Goal: Task Accomplishment & Management: Complete application form

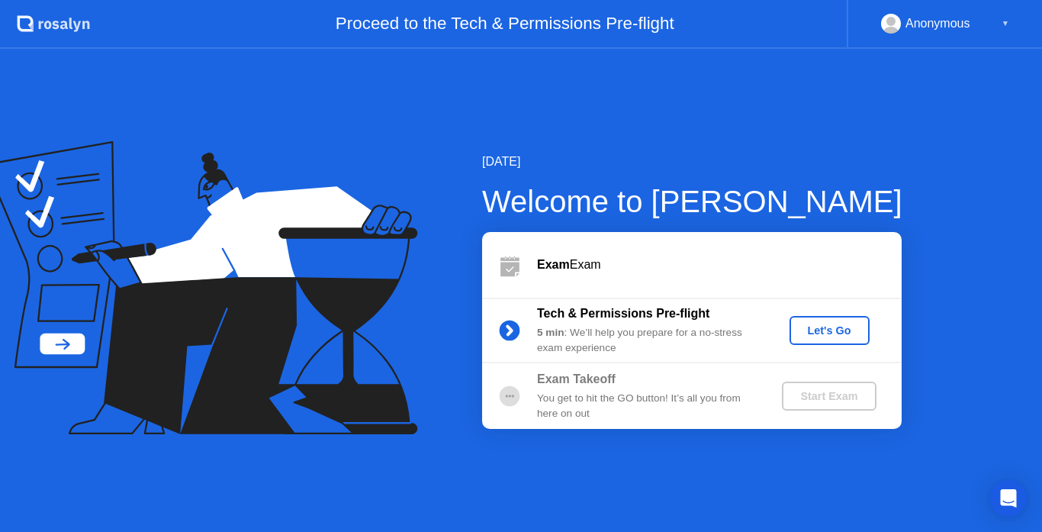
click at [825, 336] on div "Let's Go" at bounding box center [830, 330] width 68 height 12
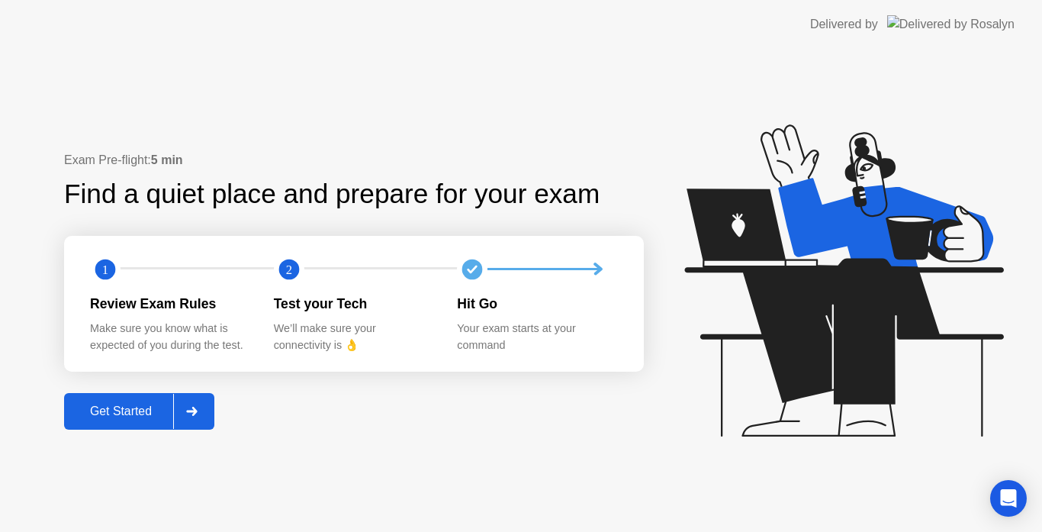
click at [140, 418] on div "Get Started" at bounding box center [121, 411] width 104 height 14
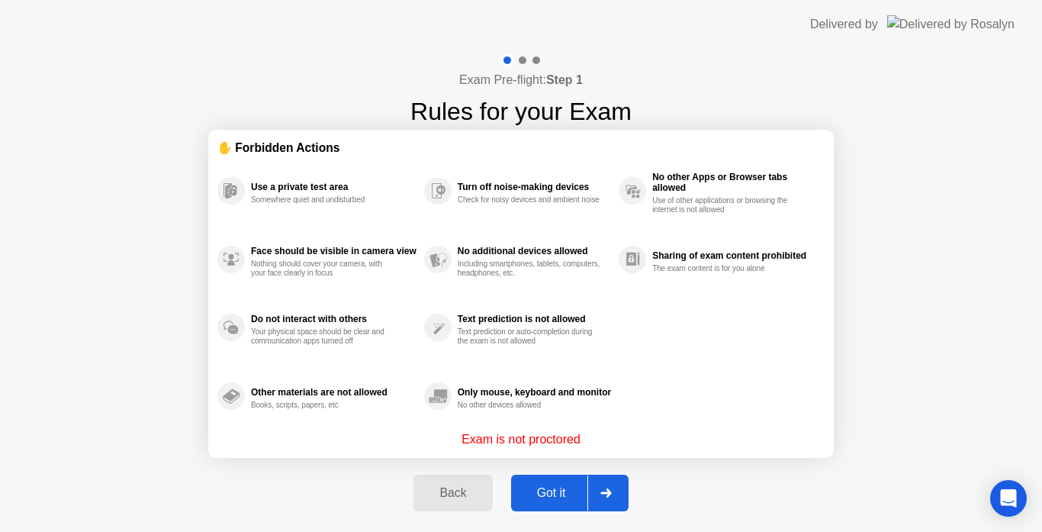
click at [558, 489] on div "Got it" at bounding box center [552, 493] width 72 height 14
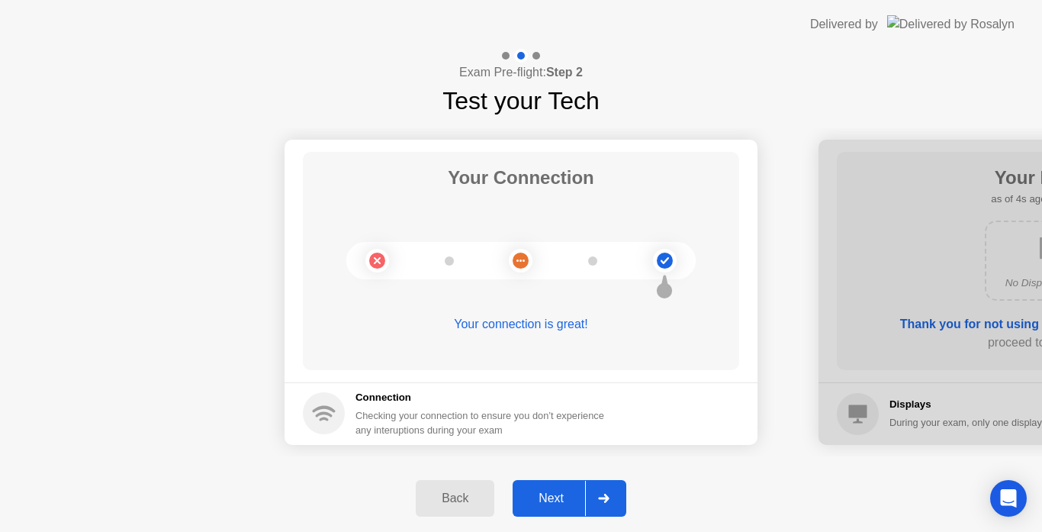
click at [560, 495] on div "Next" at bounding box center [551, 498] width 68 height 14
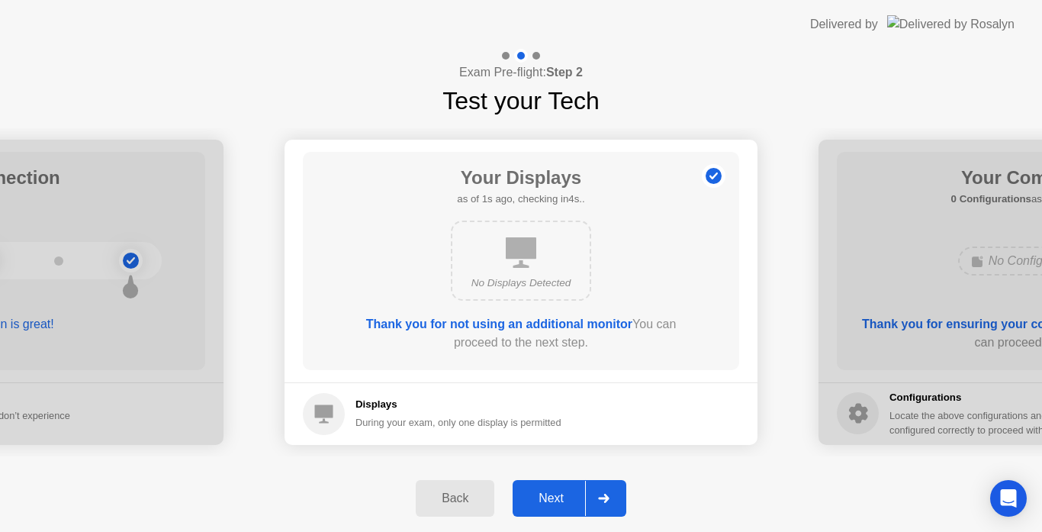
click at [561, 495] on div "Next" at bounding box center [551, 498] width 68 height 14
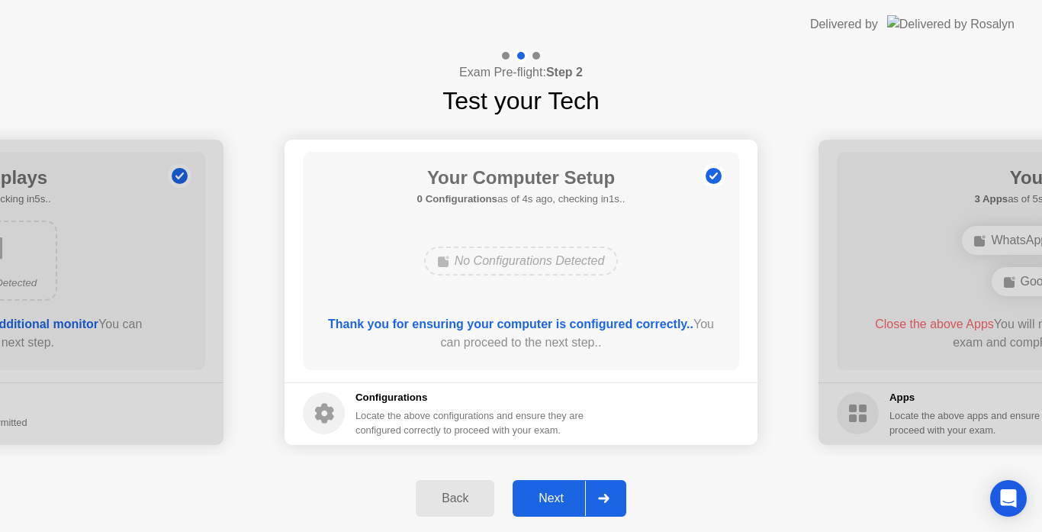
click at [561, 495] on div "Next" at bounding box center [551, 498] width 68 height 14
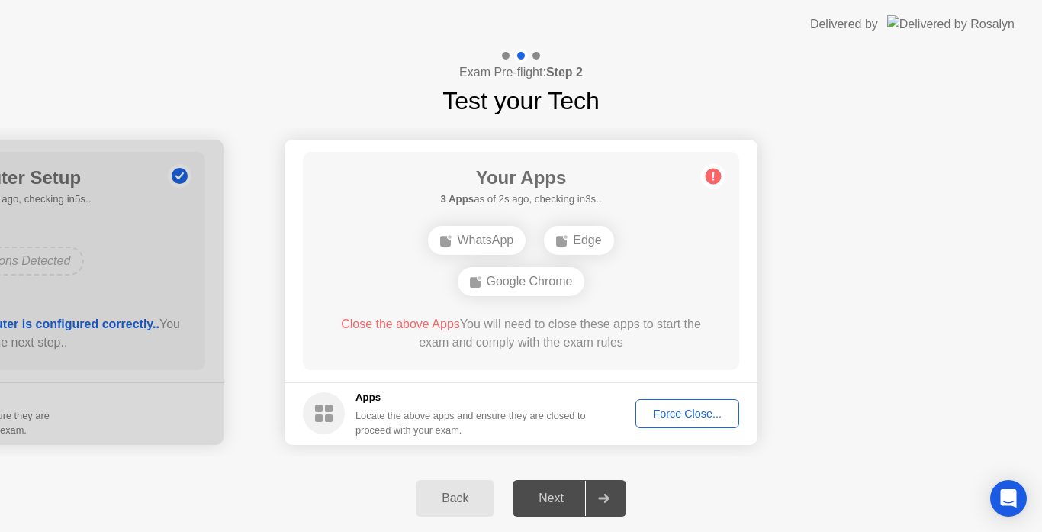
click at [670, 420] on div "Force Close..." at bounding box center [687, 413] width 93 height 12
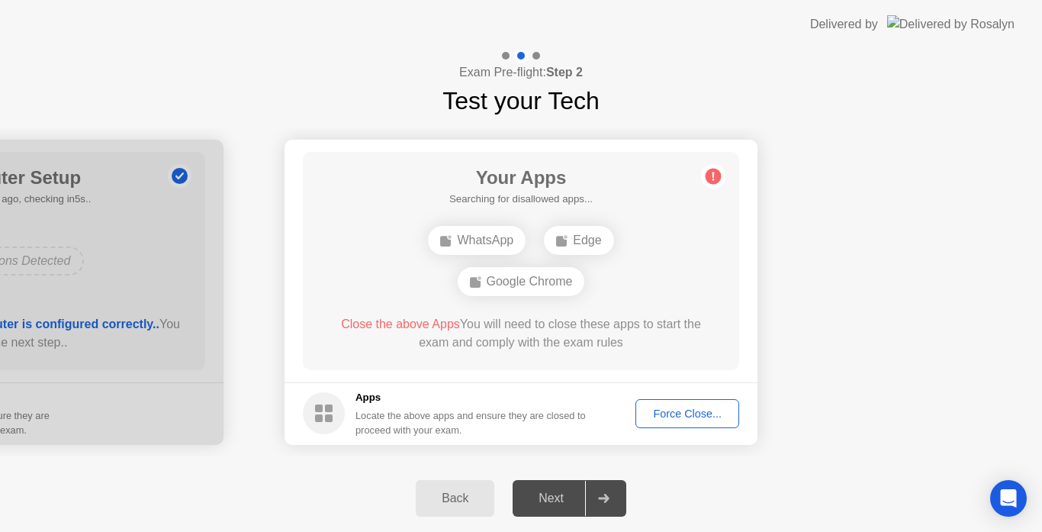
click at [706, 414] on div "Force Close..." at bounding box center [687, 413] width 93 height 12
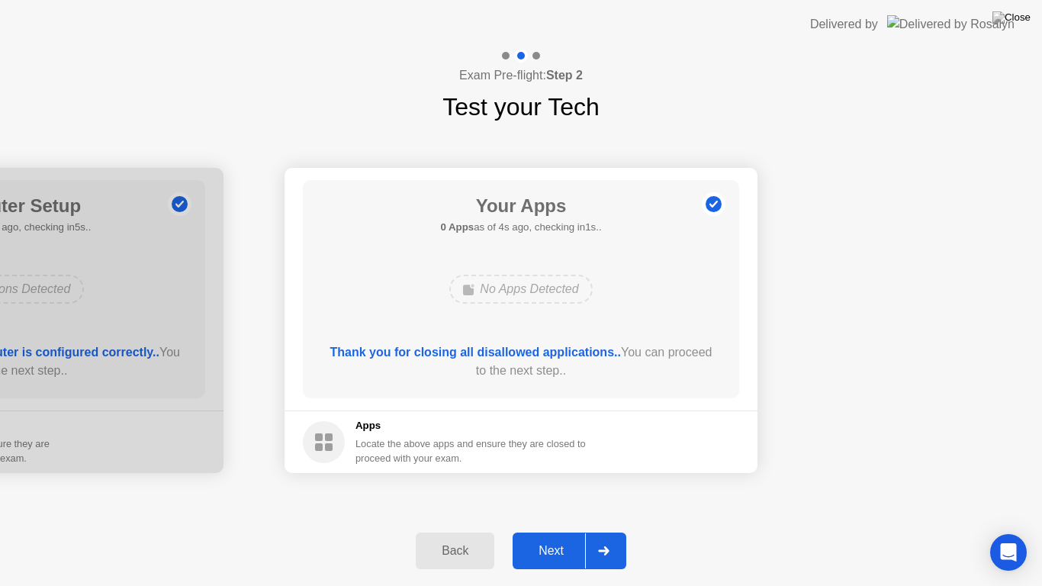
click at [559, 531] on div "Next" at bounding box center [551, 551] width 68 height 14
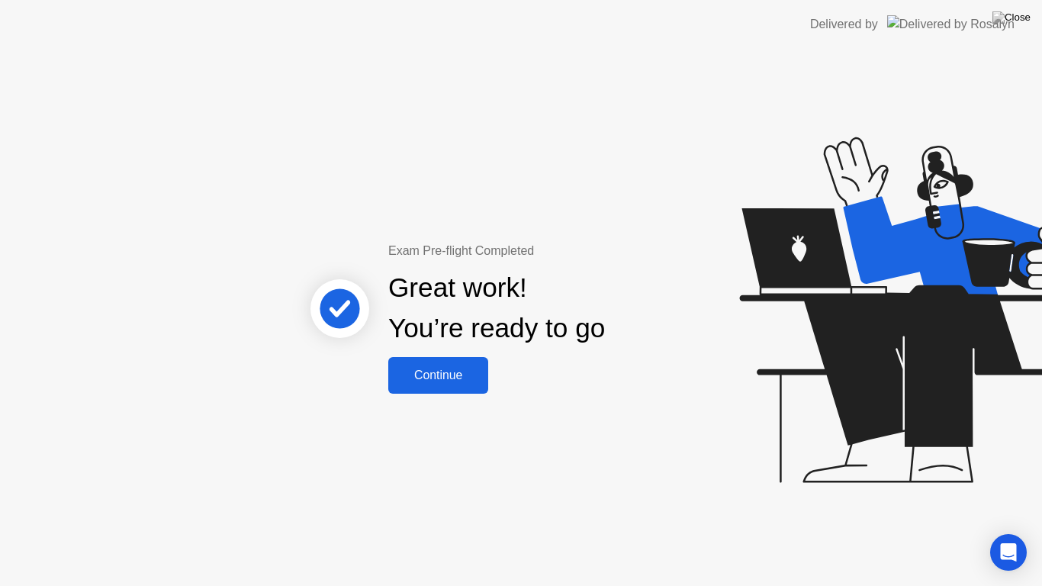
click at [453, 387] on button "Continue" at bounding box center [438, 375] width 100 height 37
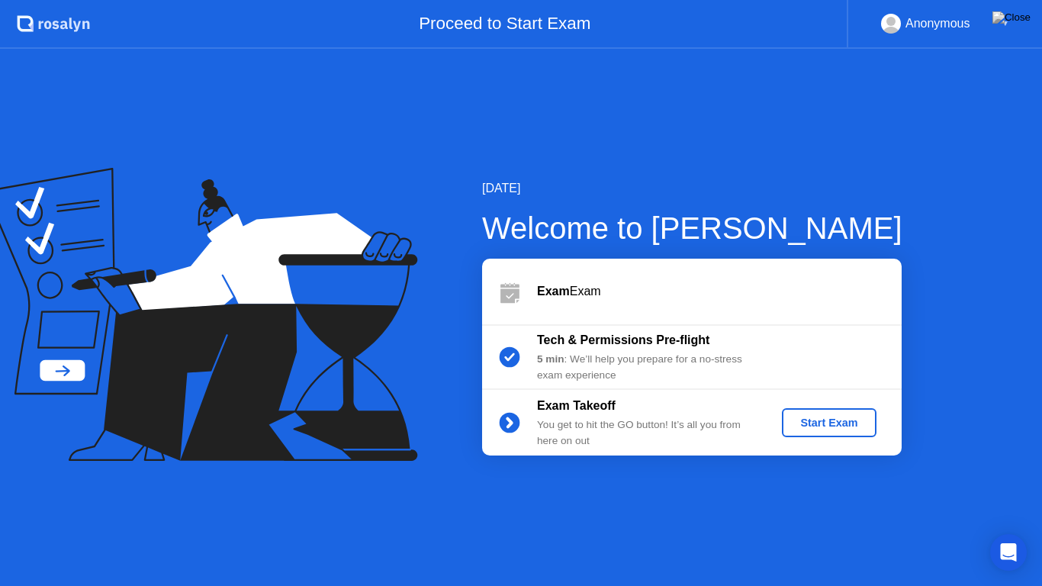
click at [815, 429] on div "Start Exam" at bounding box center [829, 422] width 82 height 12
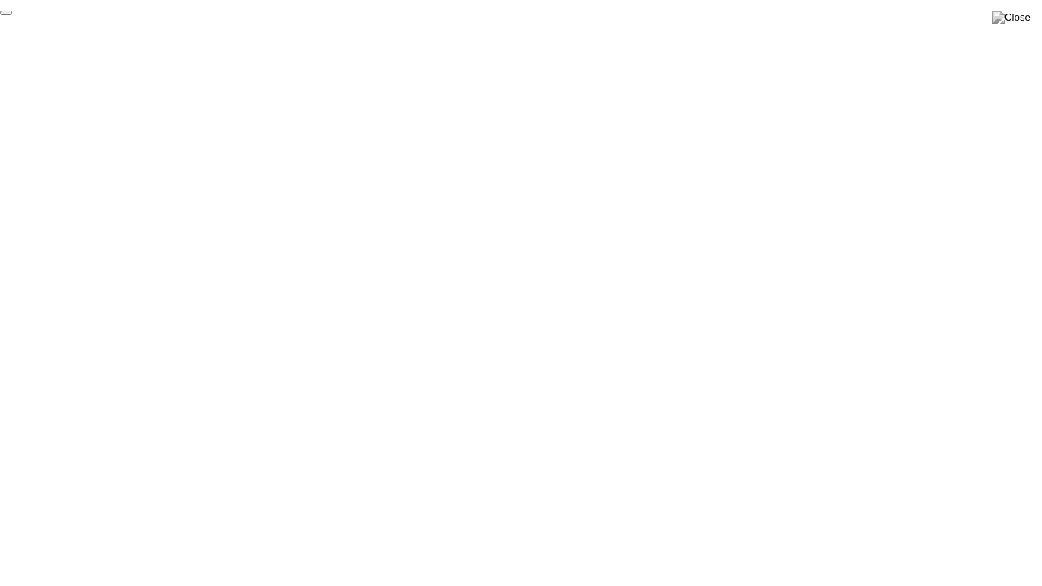
click div "End Proctoring Session"
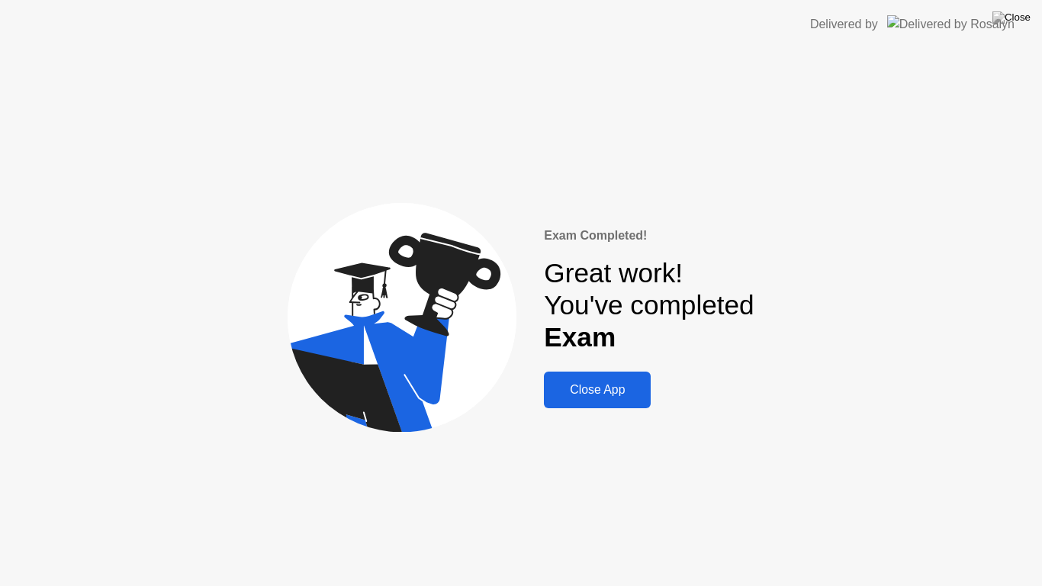
click at [616, 395] on div "Close App" at bounding box center [597, 390] width 98 height 14
